Goal: Find specific page/section: Find specific page/section

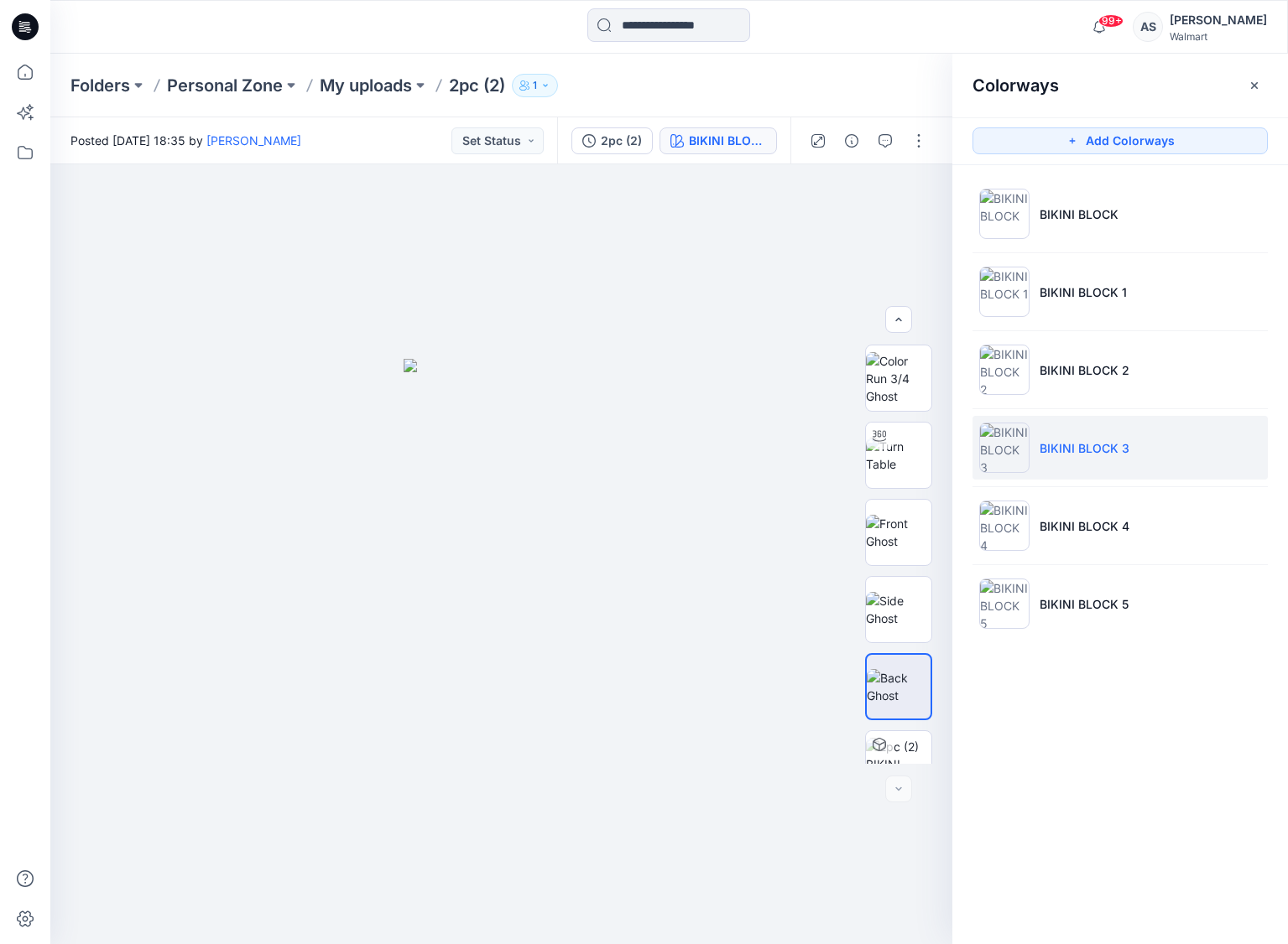
scroll to position [120, 0]
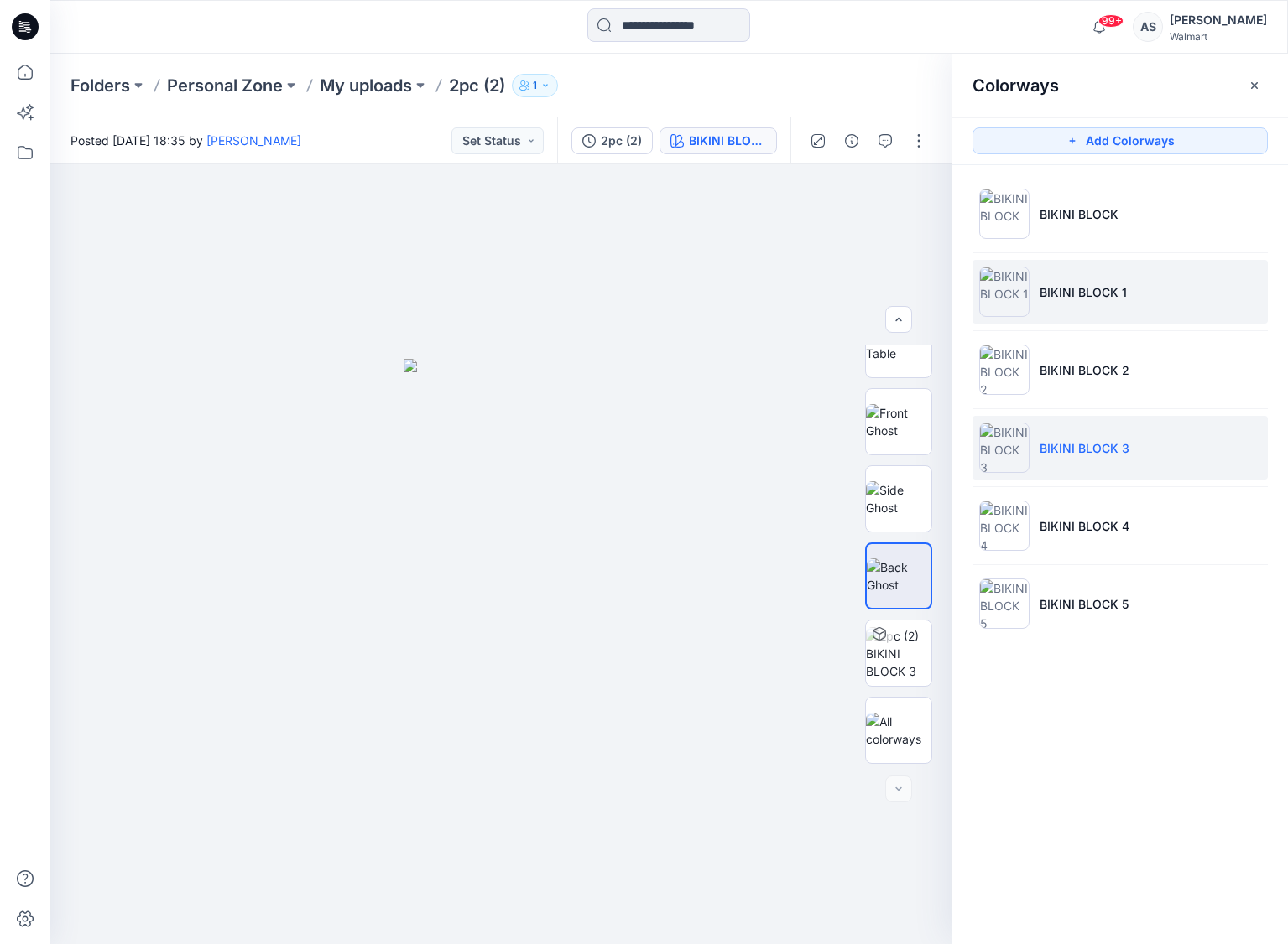
click at [1012, 297] on img at bounding box center [1004, 292] width 50 height 50
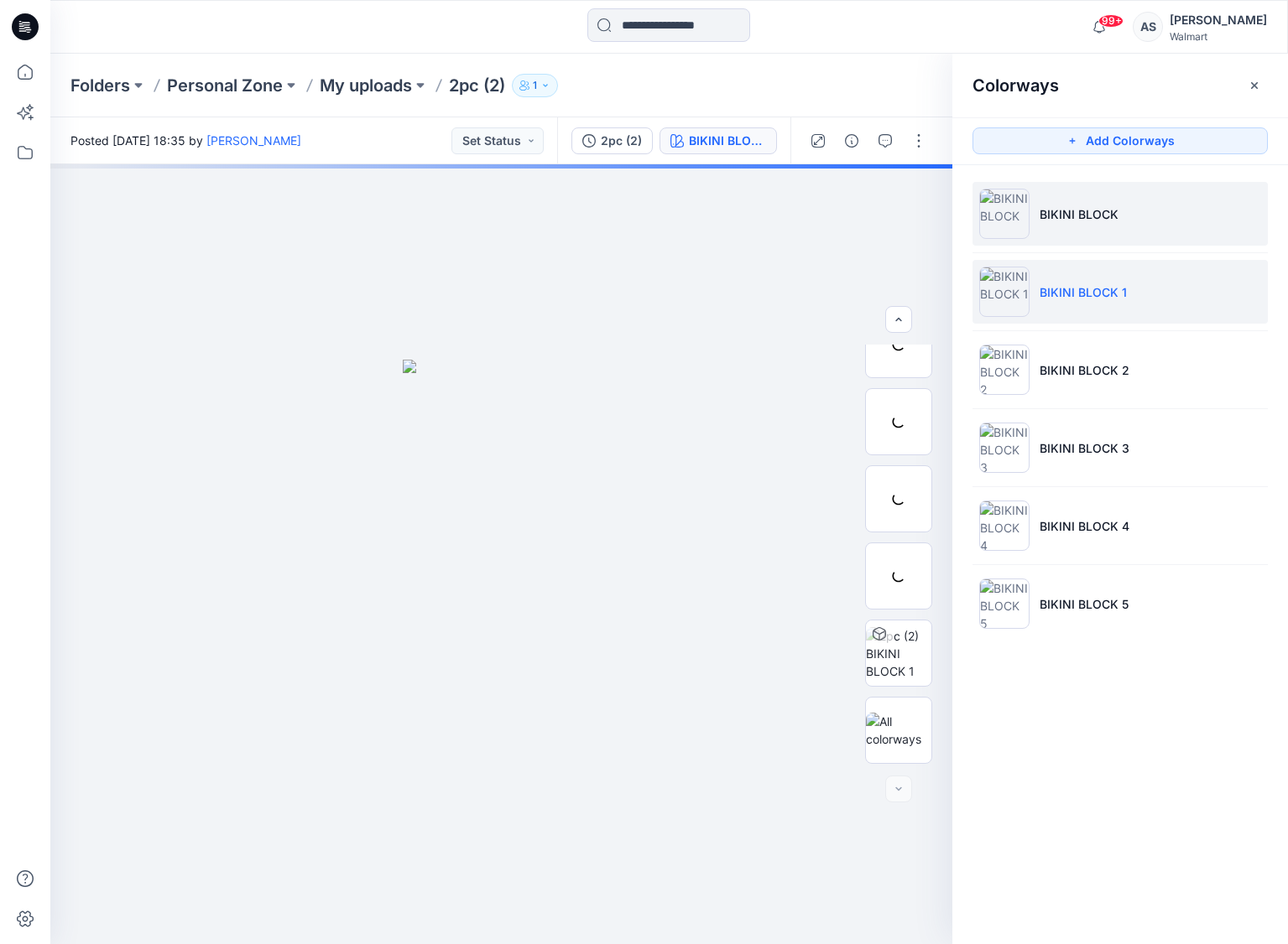
click at [991, 209] on img at bounding box center [1004, 214] width 50 height 50
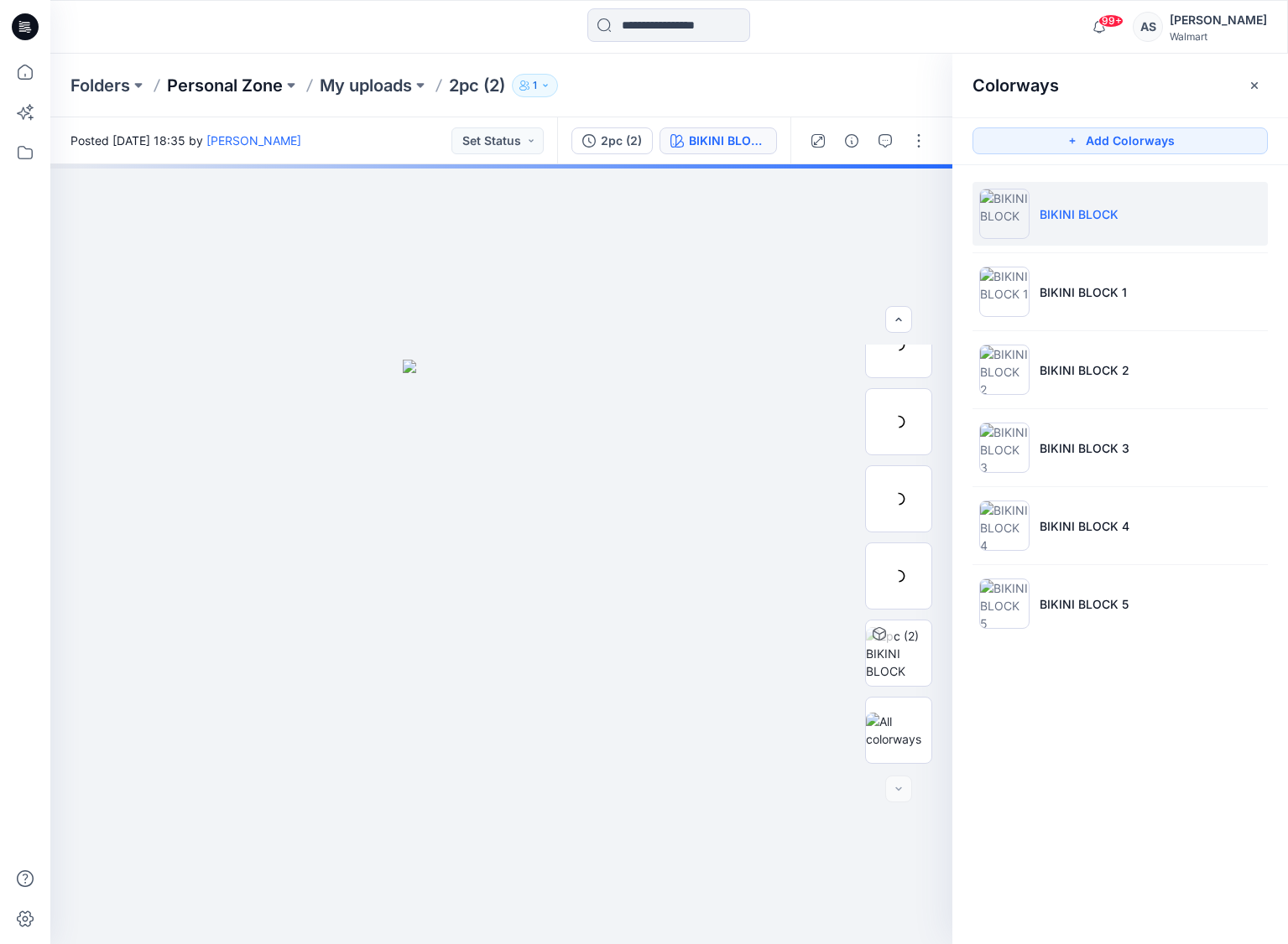
click at [240, 91] on p "Personal Zone" at bounding box center [224, 85] width 116 height 23
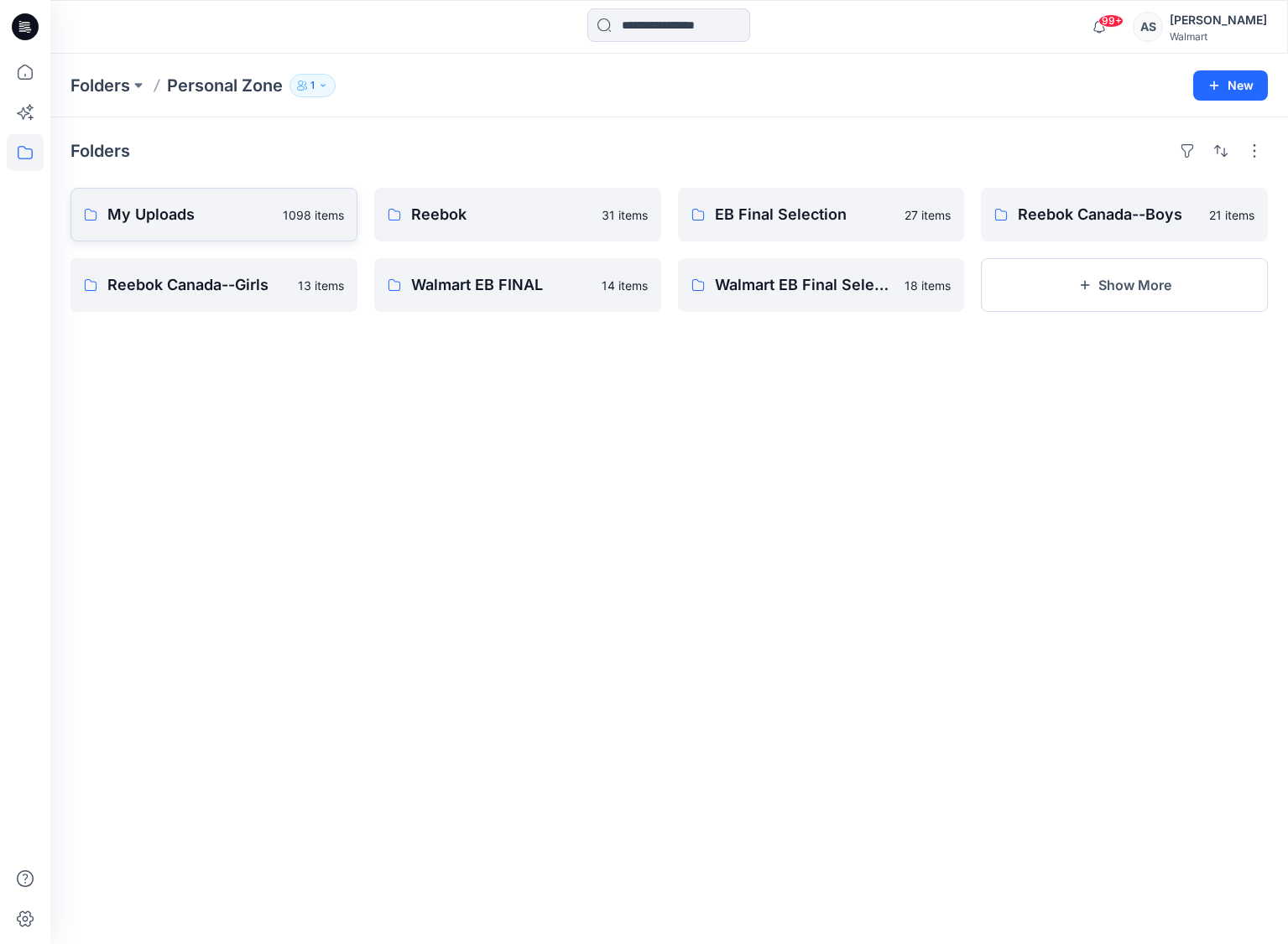
click at [178, 199] on link "My Uploads 1098 items" at bounding box center [214, 215] width 287 height 54
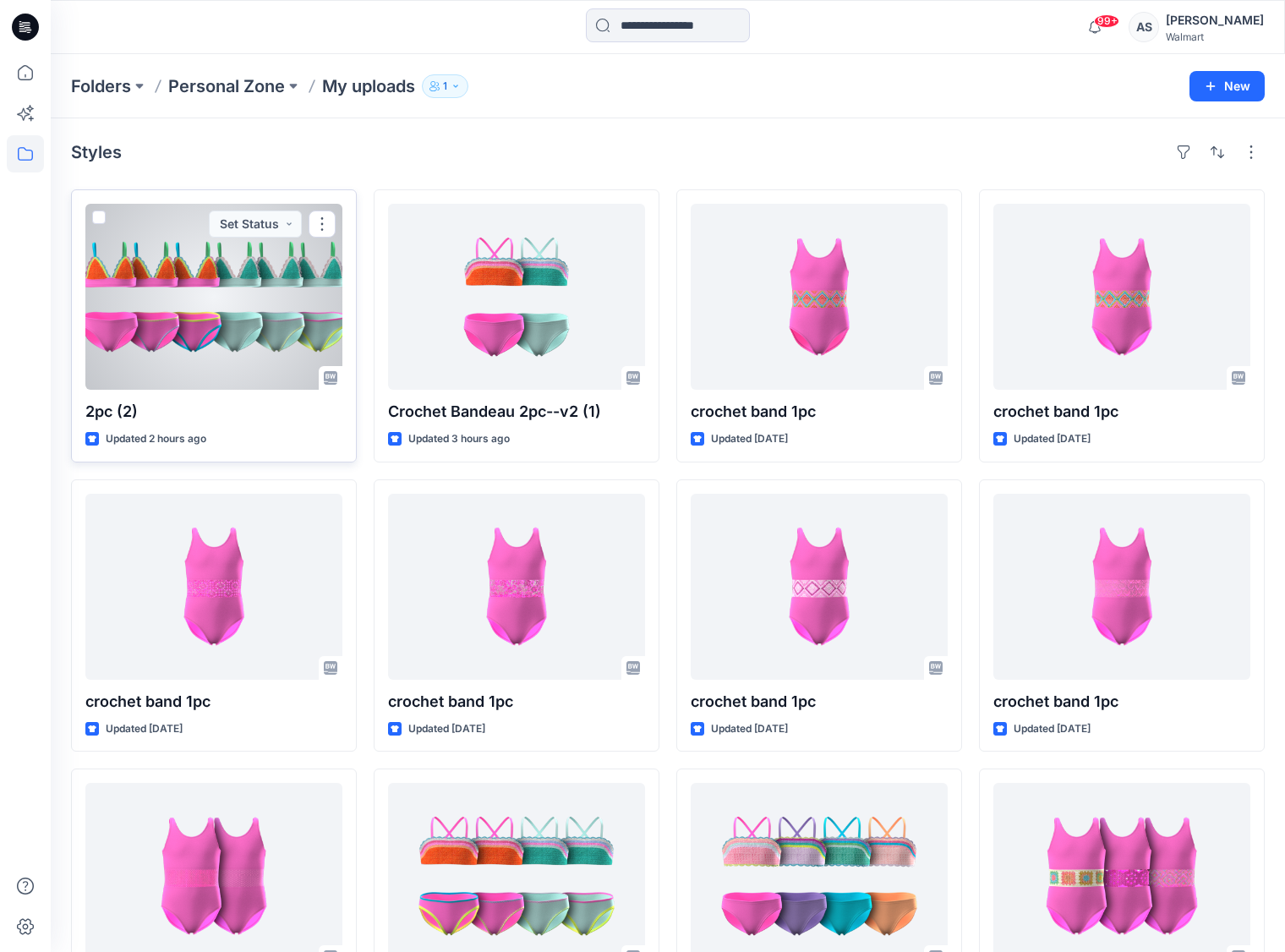
click at [186, 313] on div at bounding box center [213, 296] width 257 height 186
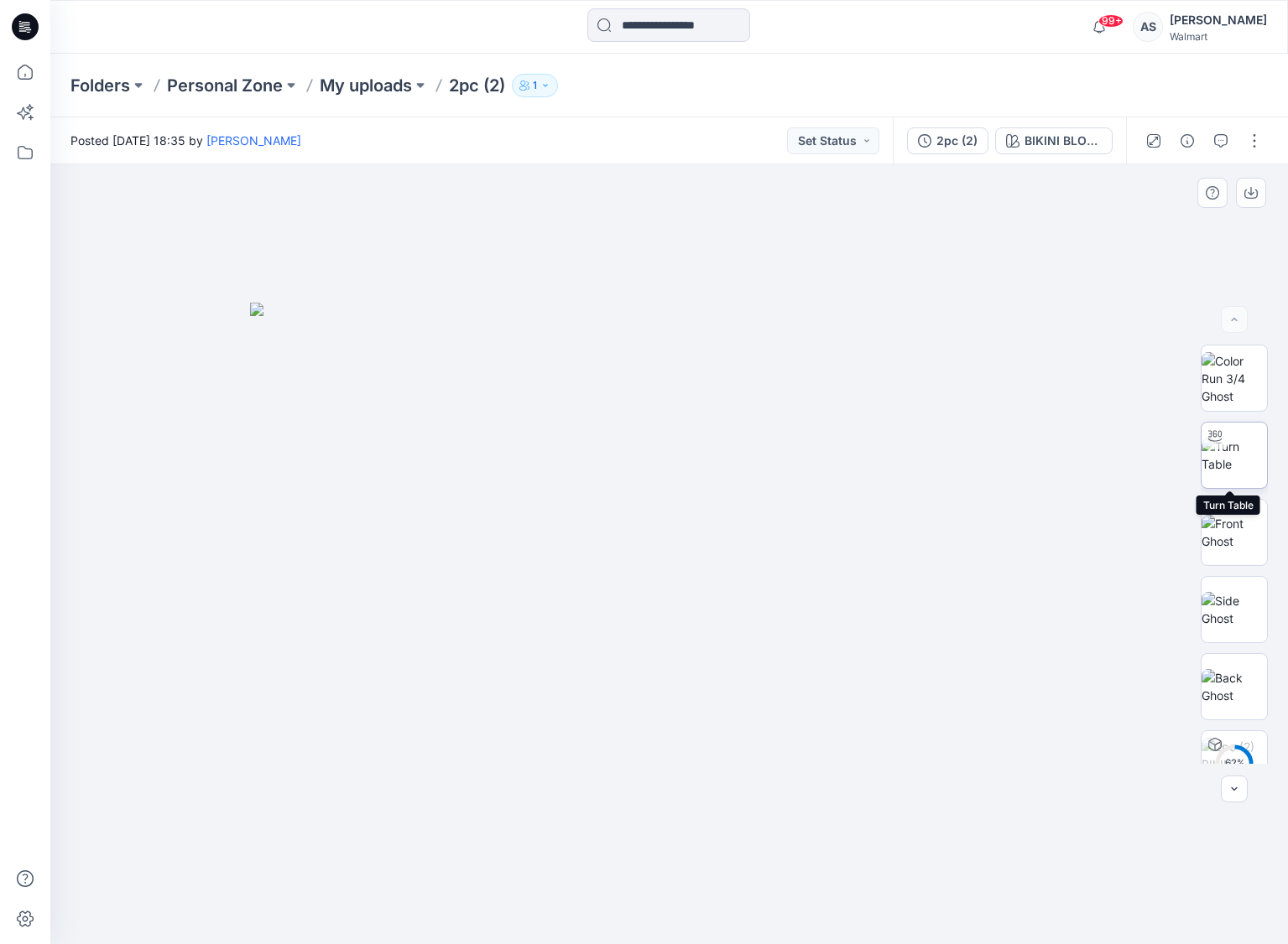
click at [1245, 470] on img at bounding box center [1233, 455] width 65 height 36
click at [1218, 545] on img at bounding box center [1233, 532] width 65 height 36
click at [1246, 197] on icon "button" at bounding box center [1251, 192] width 13 height 13
click at [1213, 694] on img at bounding box center [1233, 687] width 65 height 36
click at [1247, 191] on icon "button" at bounding box center [1251, 192] width 13 height 13
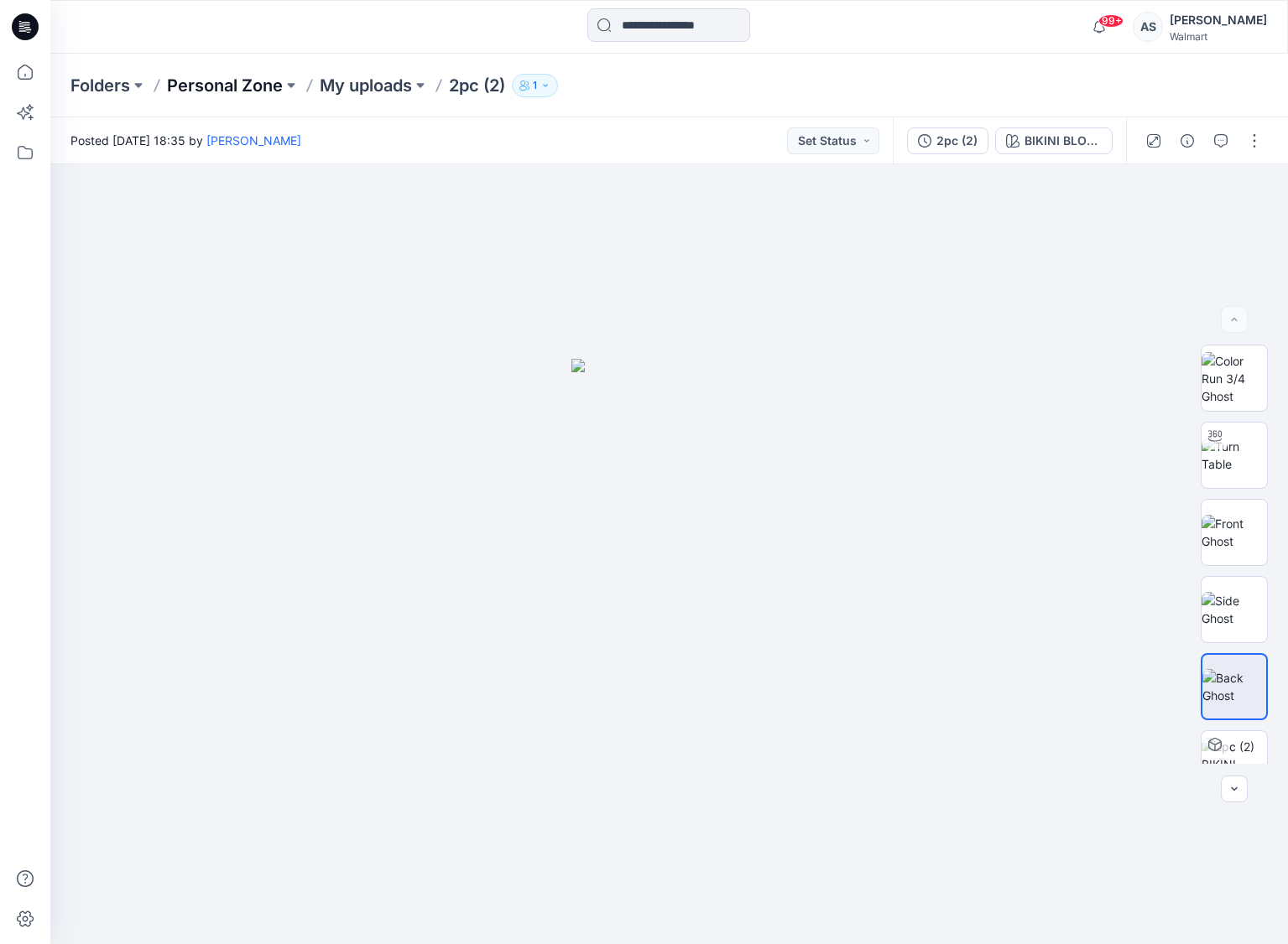
click at [240, 94] on p "Personal Zone" at bounding box center [224, 85] width 116 height 23
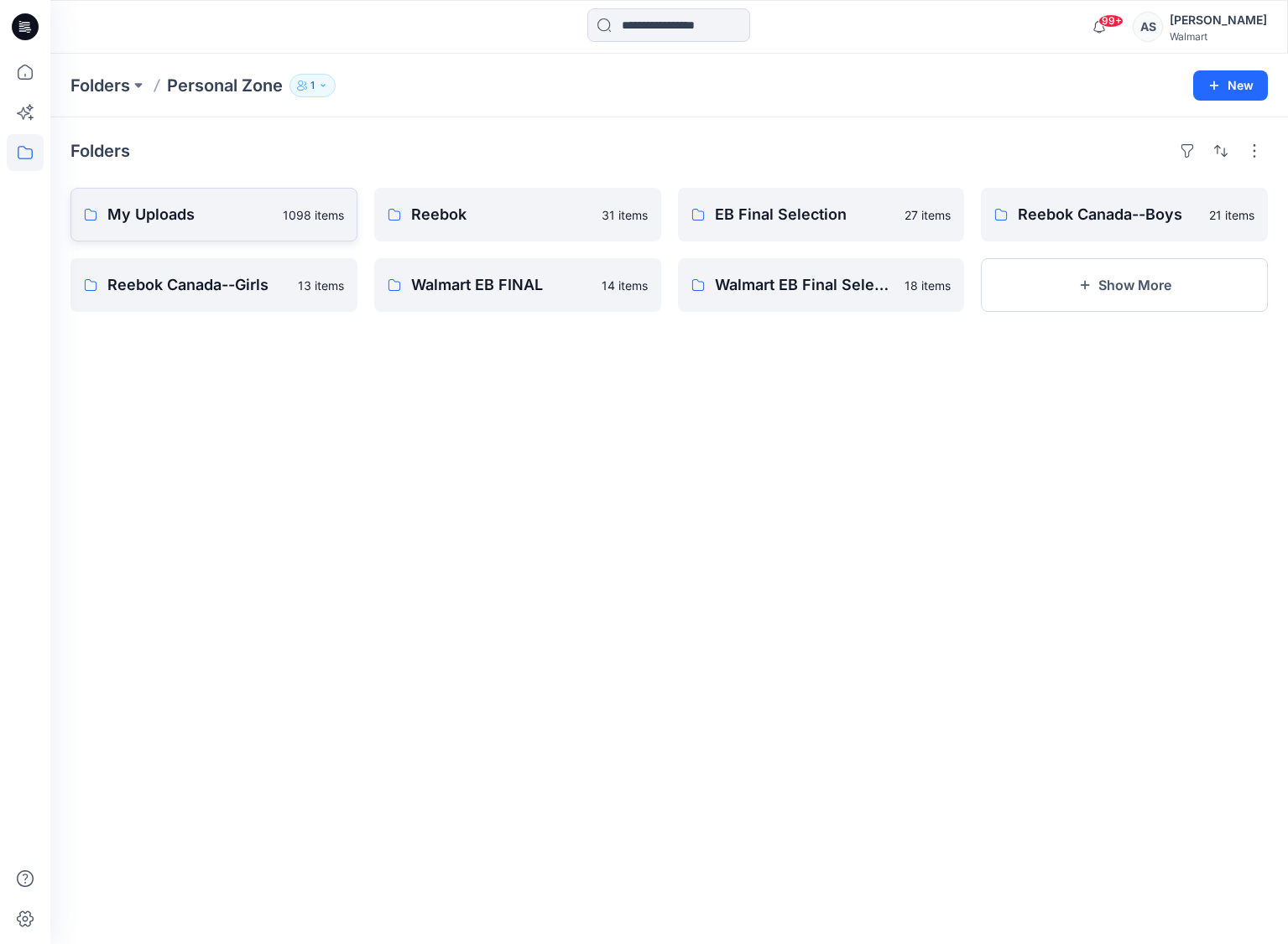
click at [225, 225] on p "My Uploads" at bounding box center [190, 214] width 165 height 23
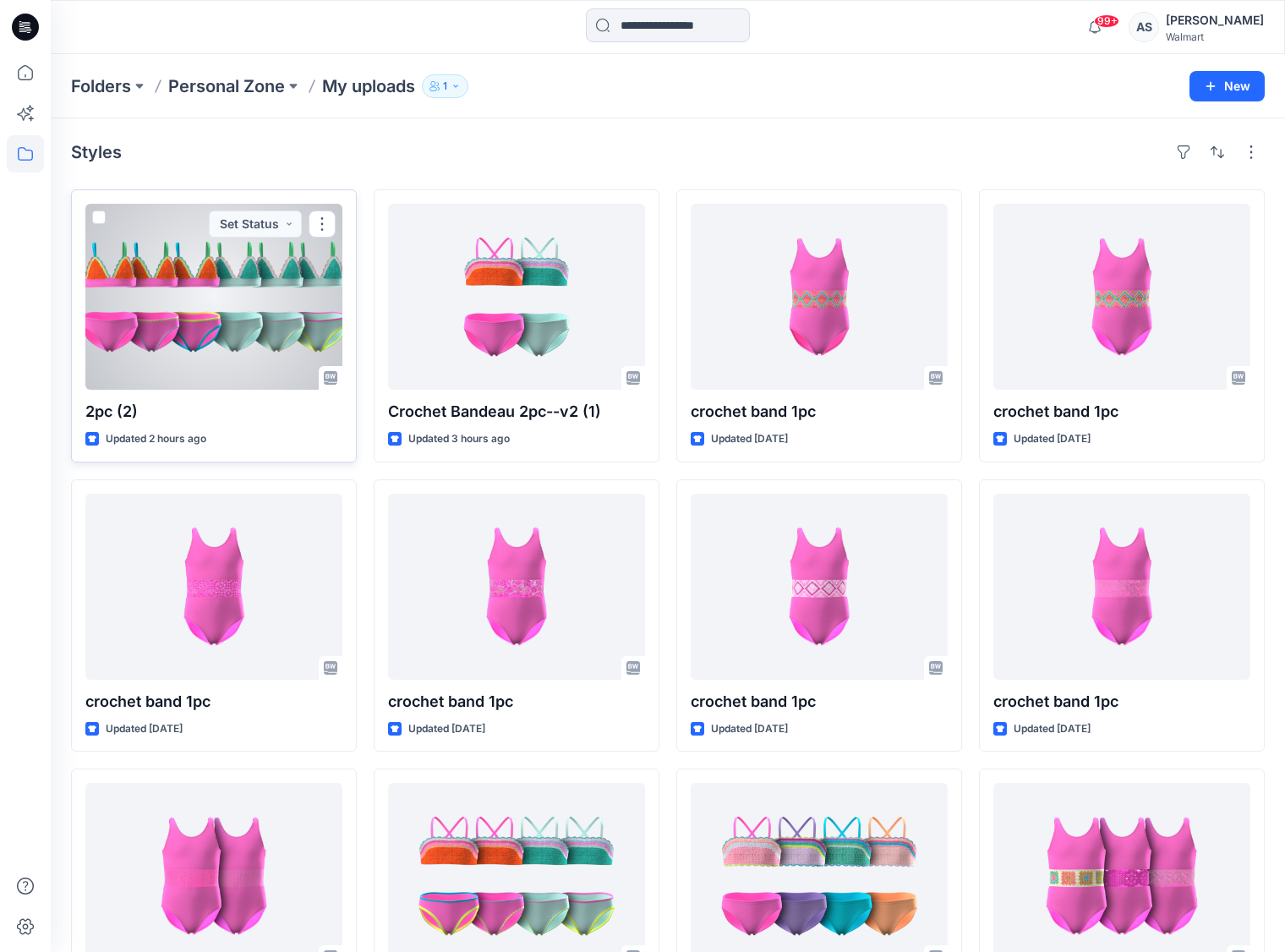
click at [288, 330] on div at bounding box center [213, 296] width 257 height 186
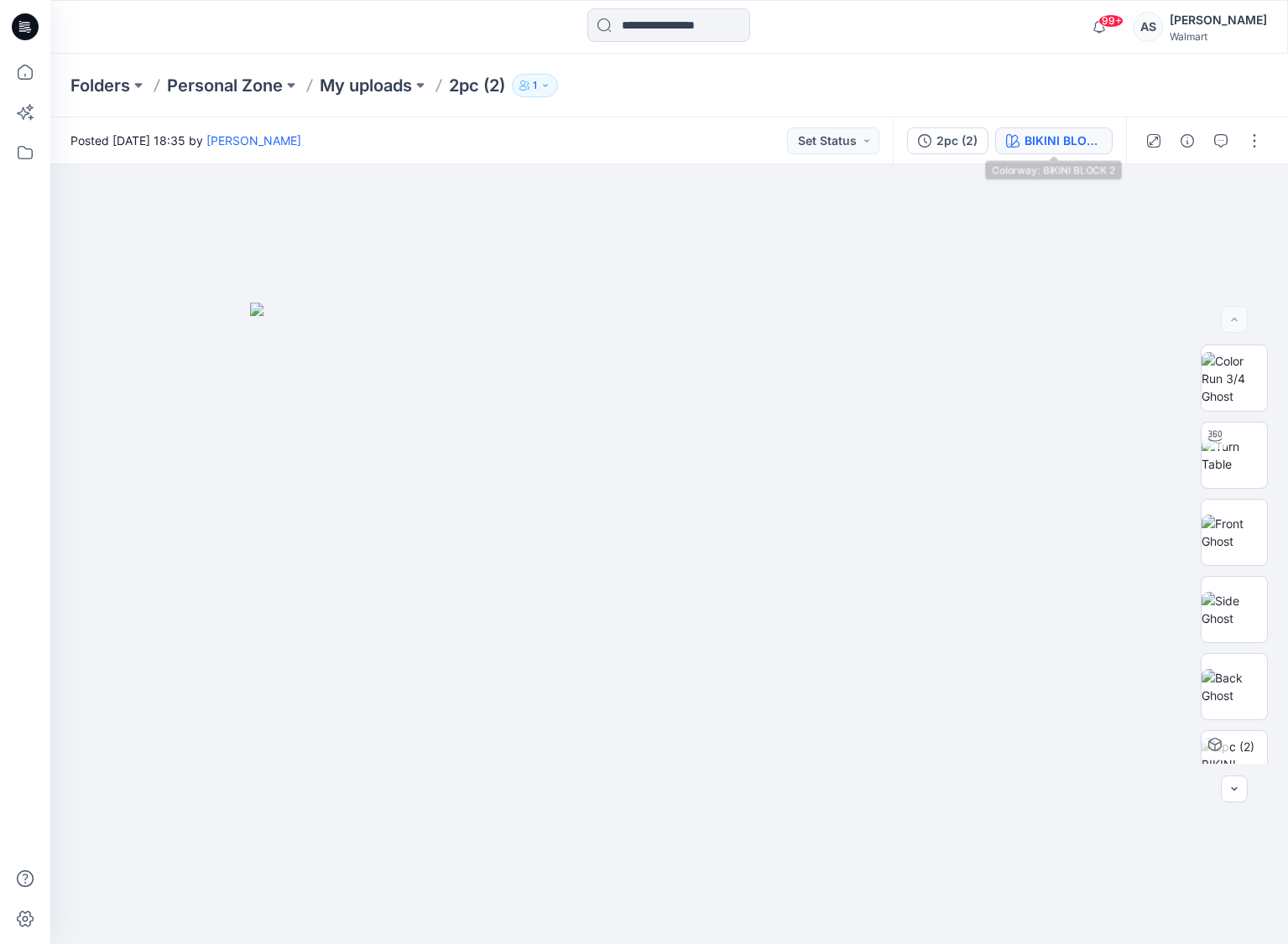
click at [1049, 137] on div "BIKINI BLOCK 2" at bounding box center [1063, 140] width 77 height 18
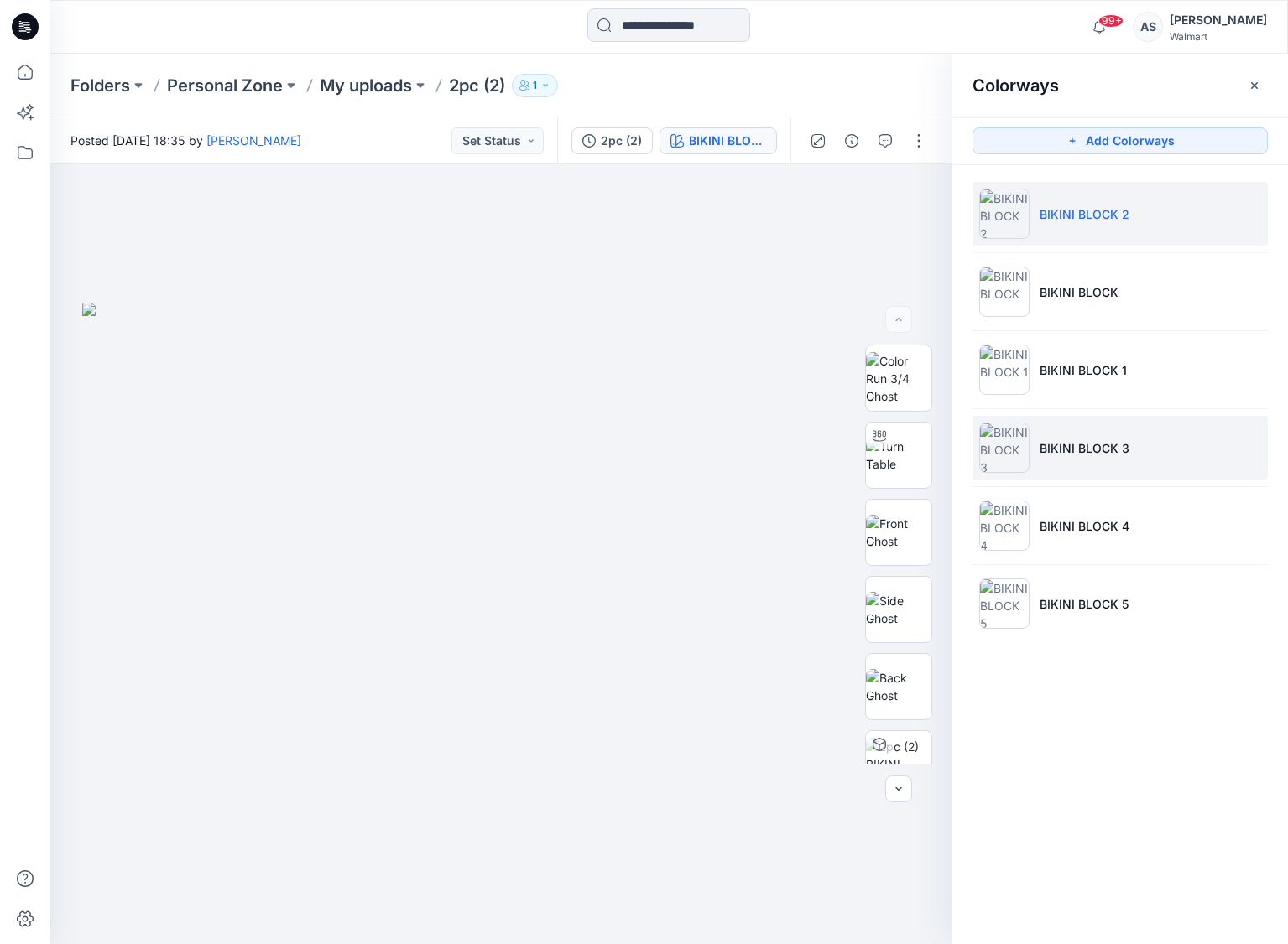
click at [999, 471] on img at bounding box center [1004, 448] width 50 height 50
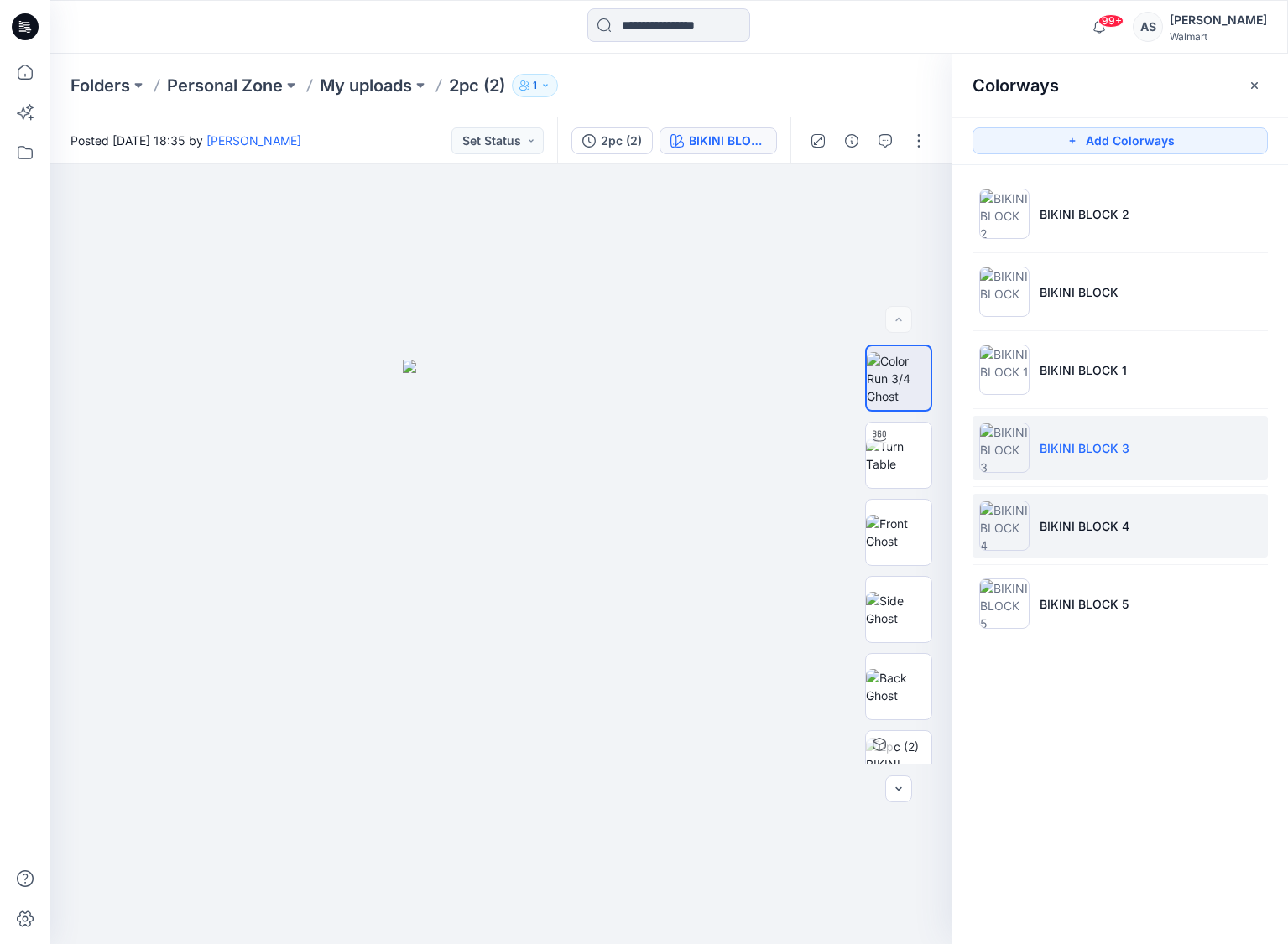
click at [1005, 541] on img at bounding box center [1004, 526] width 50 height 50
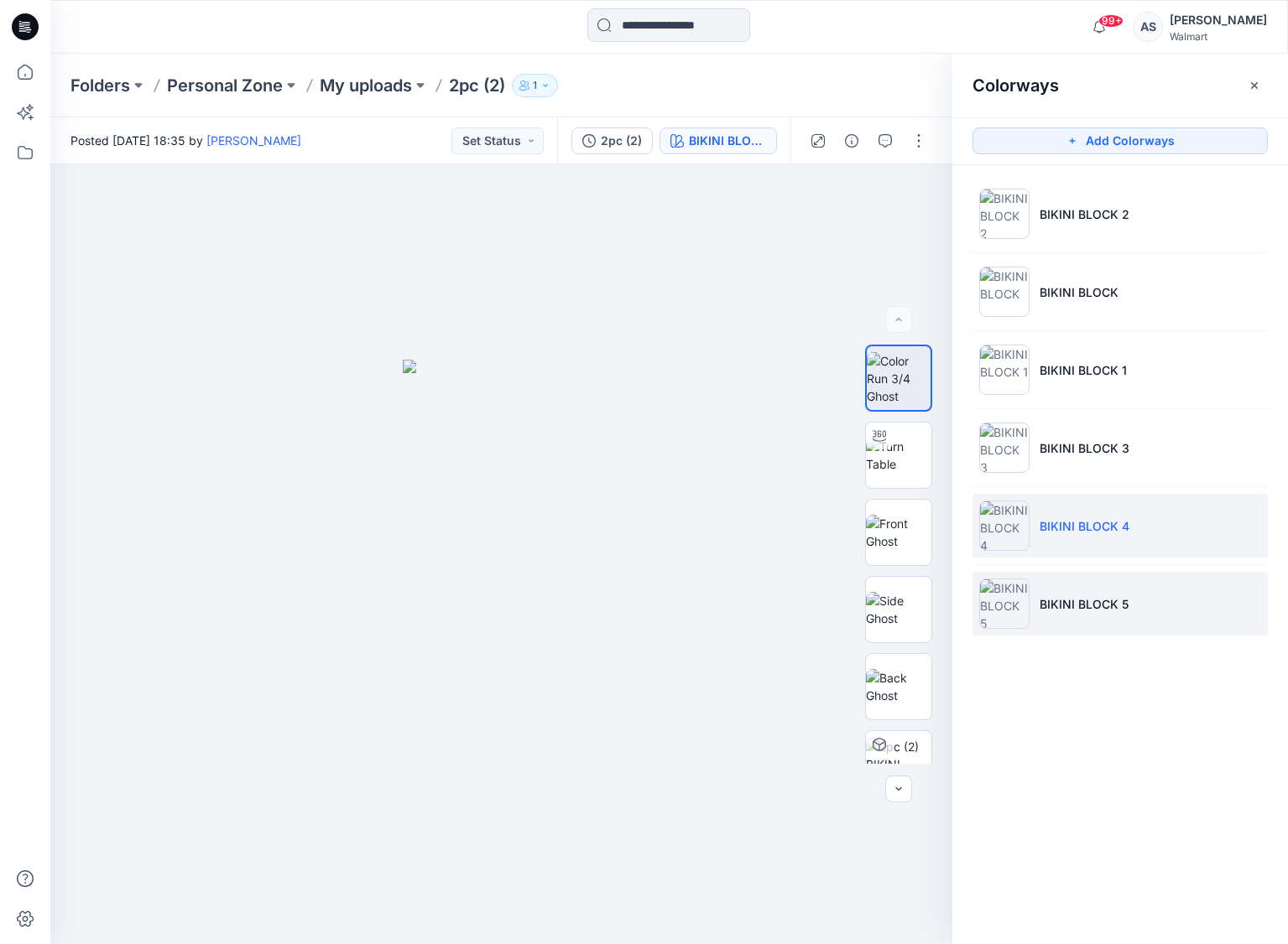
click at [1003, 605] on img at bounding box center [1004, 604] width 50 height 50
click at [1012, 543] on img at bounding box center [1004, 526] width 50 height 50
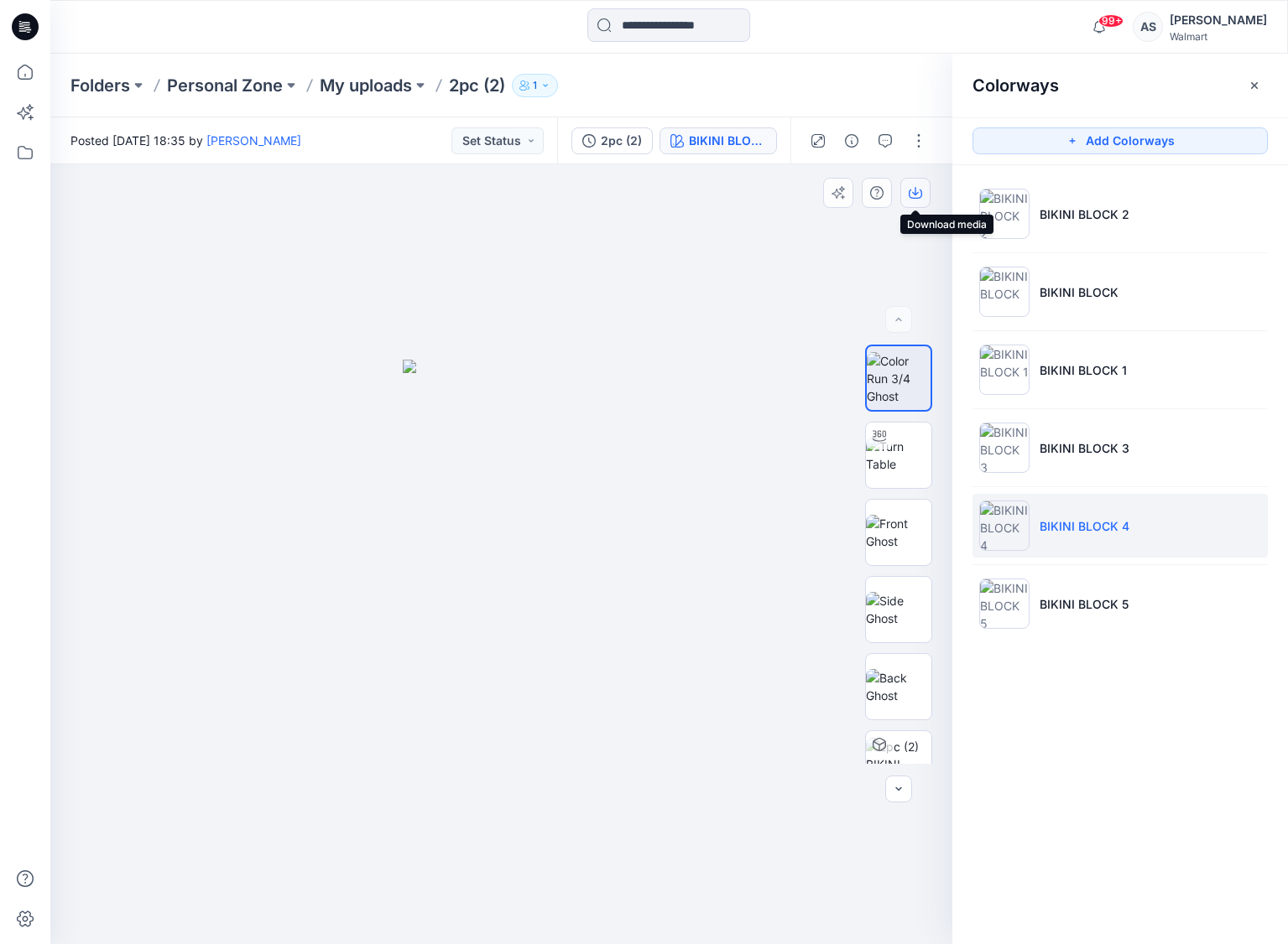
click at [919, 193] on icon "button" at bounding box center [915, 192] width 13 height 13
click at [891, 681] on img at bounding box center [898, 687] width 65 height 36
click at [920, 193] on icon "button" at bounding box center [915, 192] width 13 height 13
